Goal: Information Seeking & Learning: Learn about a topic

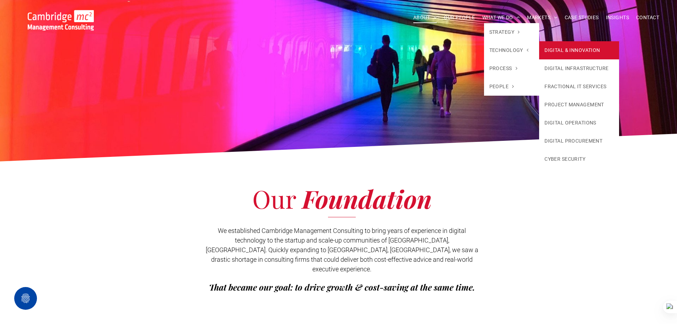
click at [564, 47] on link "DIGITAL & INNOVATION" at bounding box center [579, 50] width 80 height 18
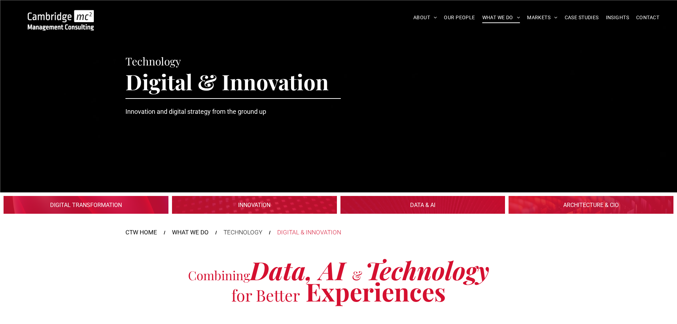
click at [125, 199] on link at bounding box center [86, 204] width 175 height 19
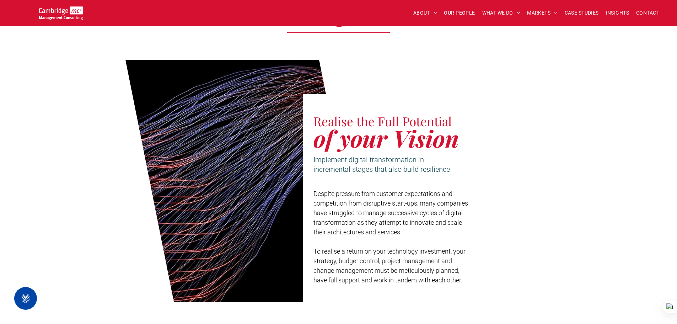
scroll to position [284, 0]
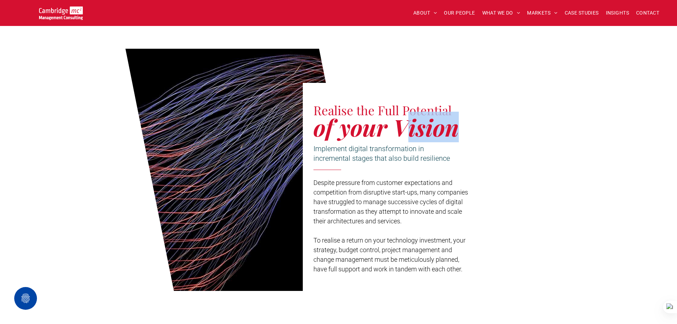
drag, startPoint x: 456, startPoint y: 135, endPoint x: 409, endPoint y: 131, distance: 47.8
click at [409, 131] on span "of your Vision" at bounding box center [385, 127] width 145 height 31
click at [552, 85] on div "Realise the Full Potential of your Vision Implement digital transformation in i…" at bounding box center [338, 174] width 677 height 274
click at [597, 201] on div "Realise the Full Potential of your Vision Implement digital transformation in i…" at bounding box center [338, 174] width 677 height 274
click at [614, 12] on span "INSIGHTS" at bounding box center [617, 12] width 23 height 11
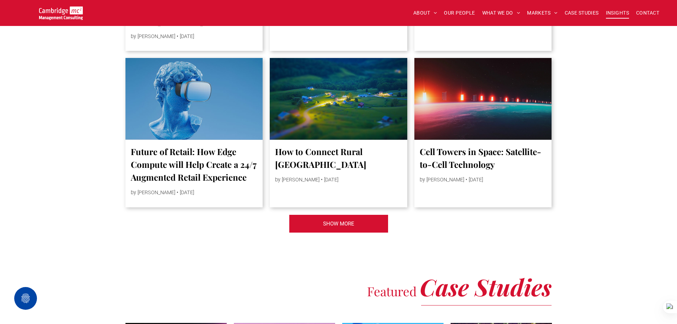
scroll to position [1564, 0]
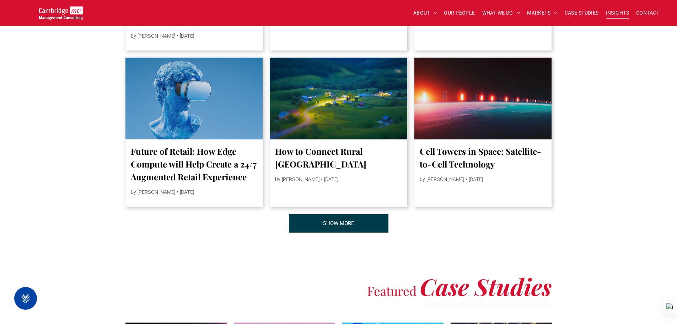
click at [334, 225] on span "SHOW MORE" at bounding box center [338, 223] width 31 height 18
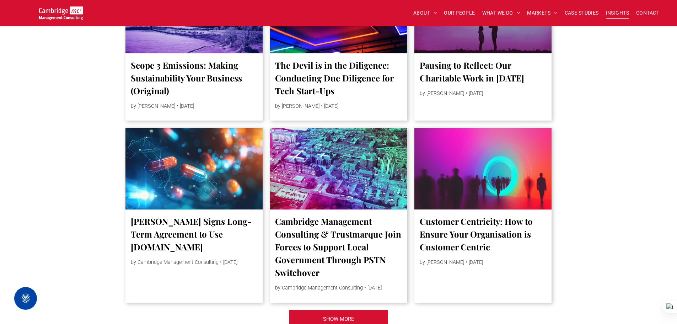
scroll to position [2807, 0]
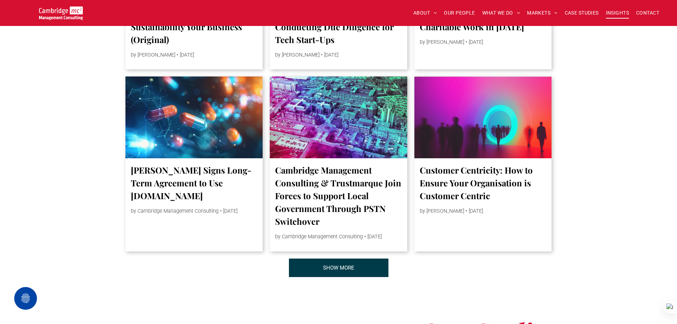
click at [326, 276] on span "SHOW MORE" at bounding box center [338, 268] width 31 height 18
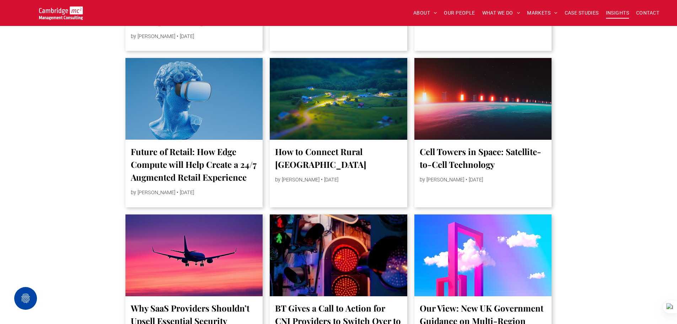
scroll to position [1564, 0]
